Goal: Information Seeking & Learning: Find specific page/section

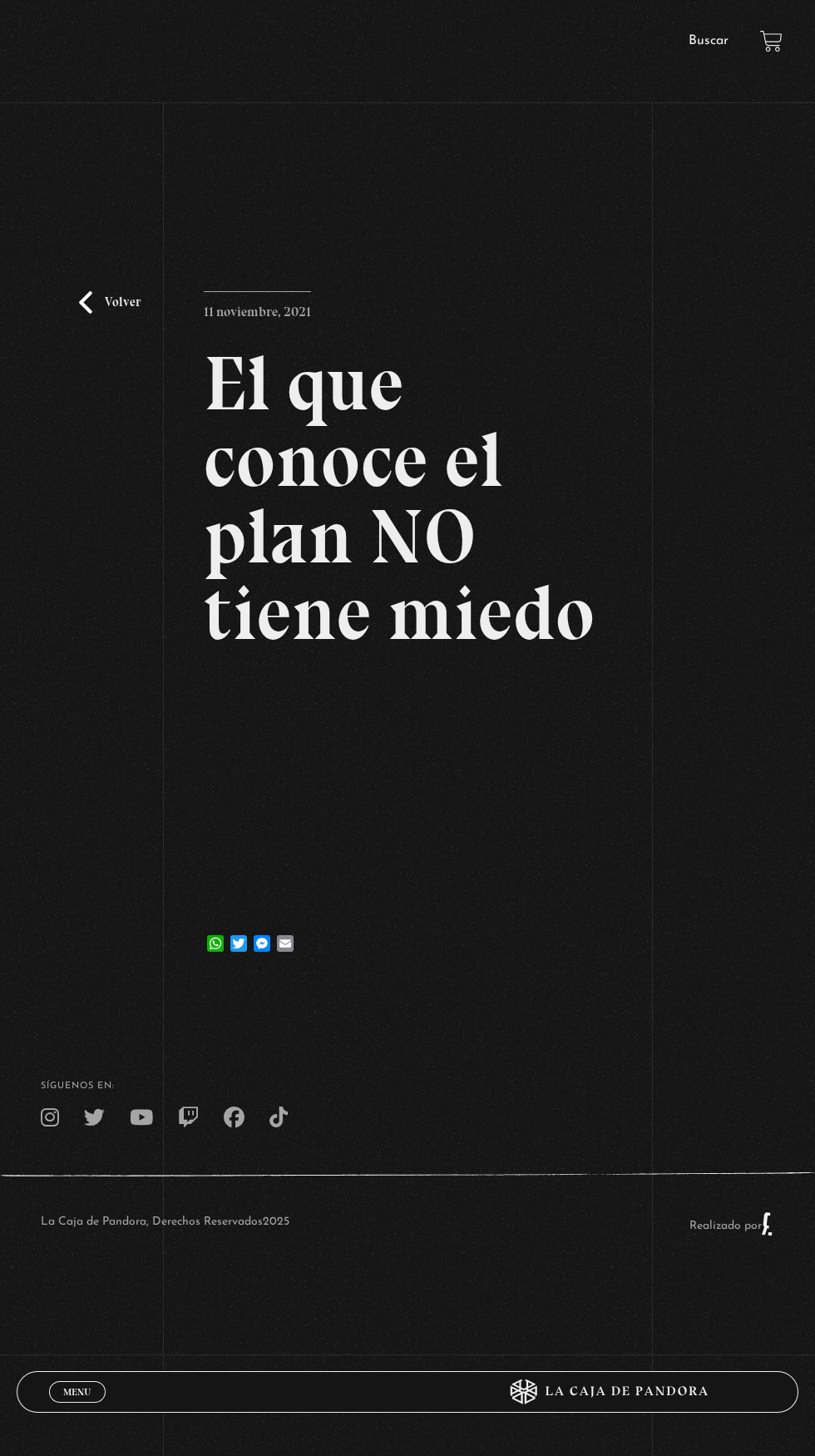
click at [709, 40] on link "Buscar" at bounding box center [708, 40] width 40 height 13
click at [707, 44] on link "Buscar" at bounding box center [708, 40] width 40 height 13
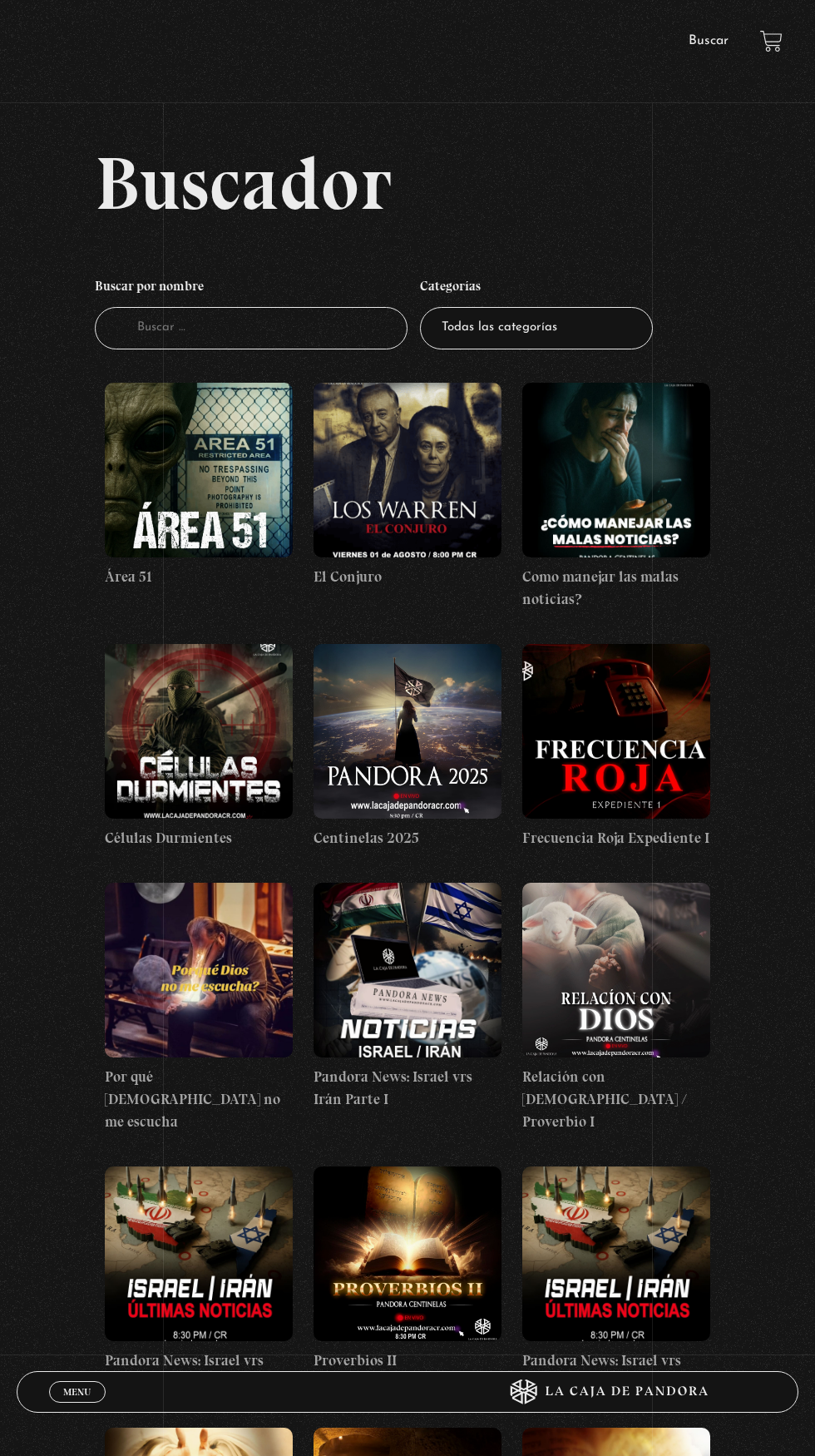
click at [308, 338] on input "Buscador" at bounding box center [250, 327] width 312 height 42
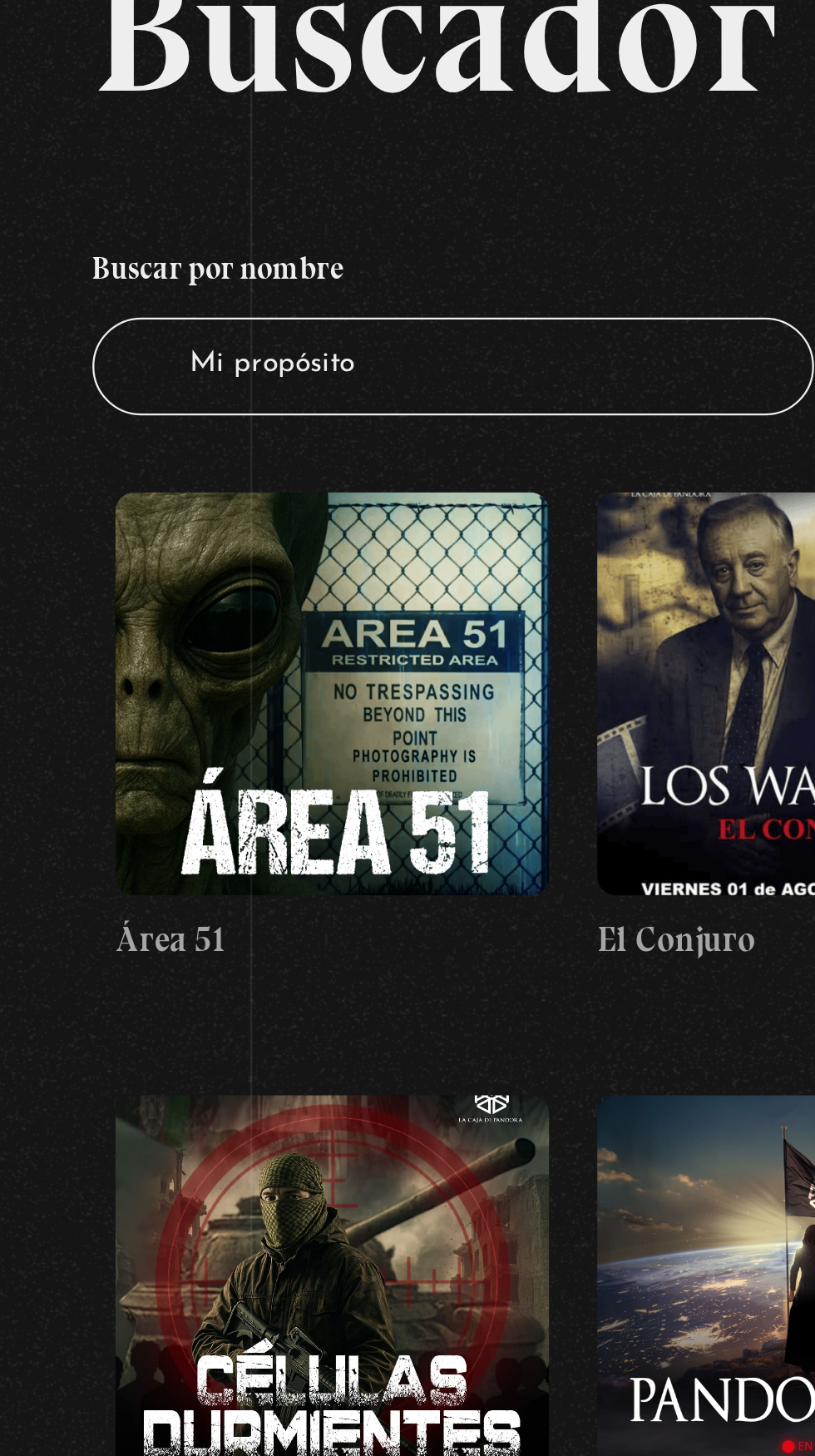
type input "Mi propósito"
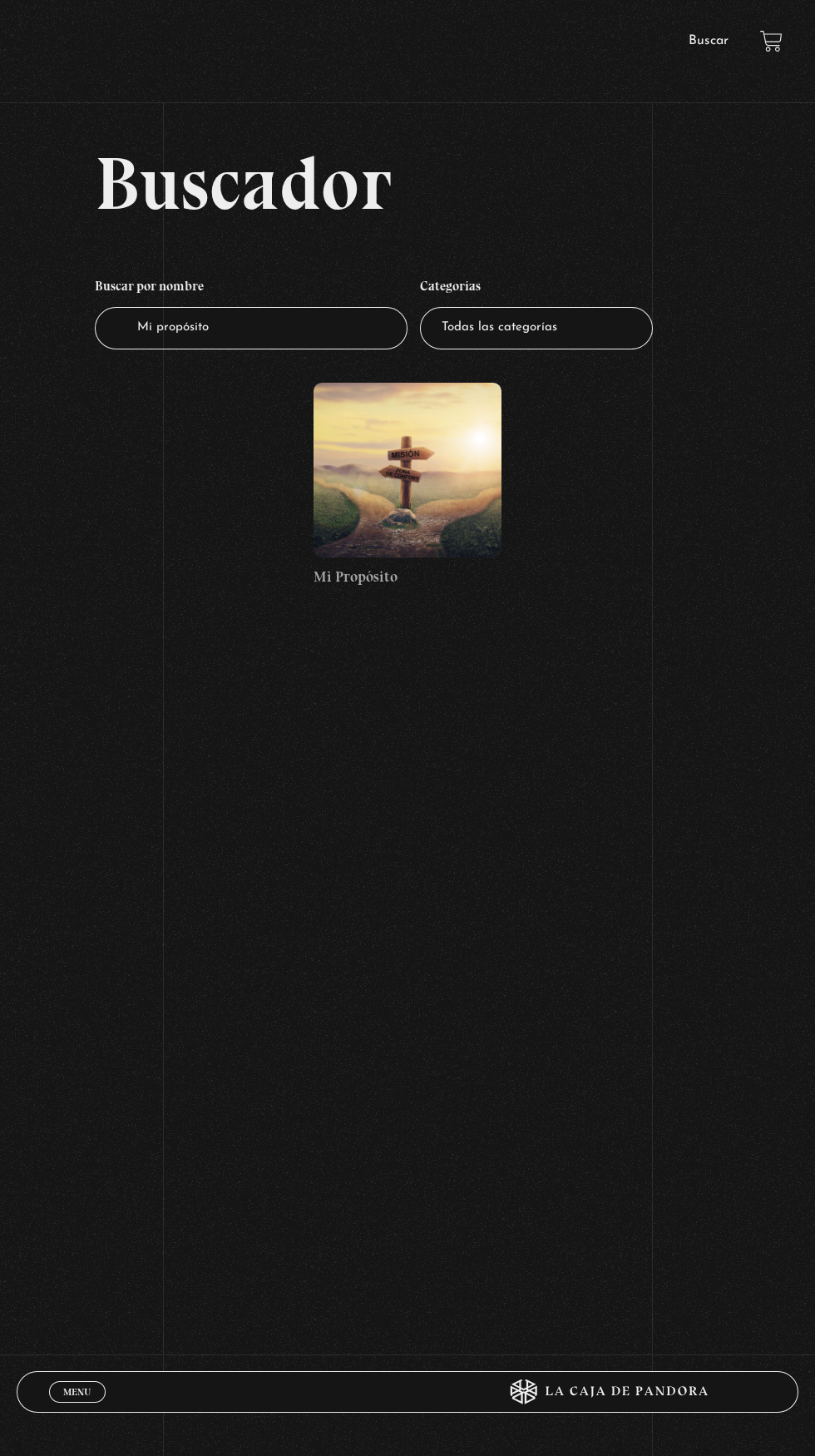
click at [422, 500] on figure at bounding box center [407, 470] width 188 height 174
